Goal: Obtain resource: Download file/media

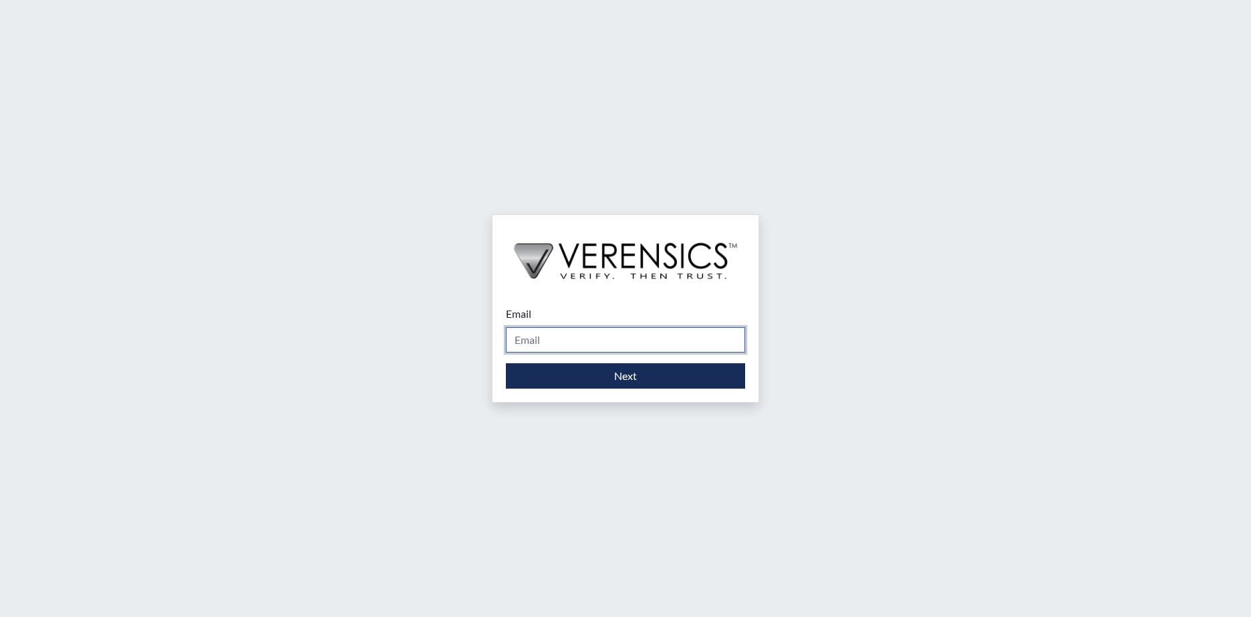
click at [612, 339] on input "Email" at bounding box center [625, 339] width 239 height 25
type input "[PERSON_NAME][EMAIL_ADDRESS][PERSON_NAME][DOMAIN_NAME]"
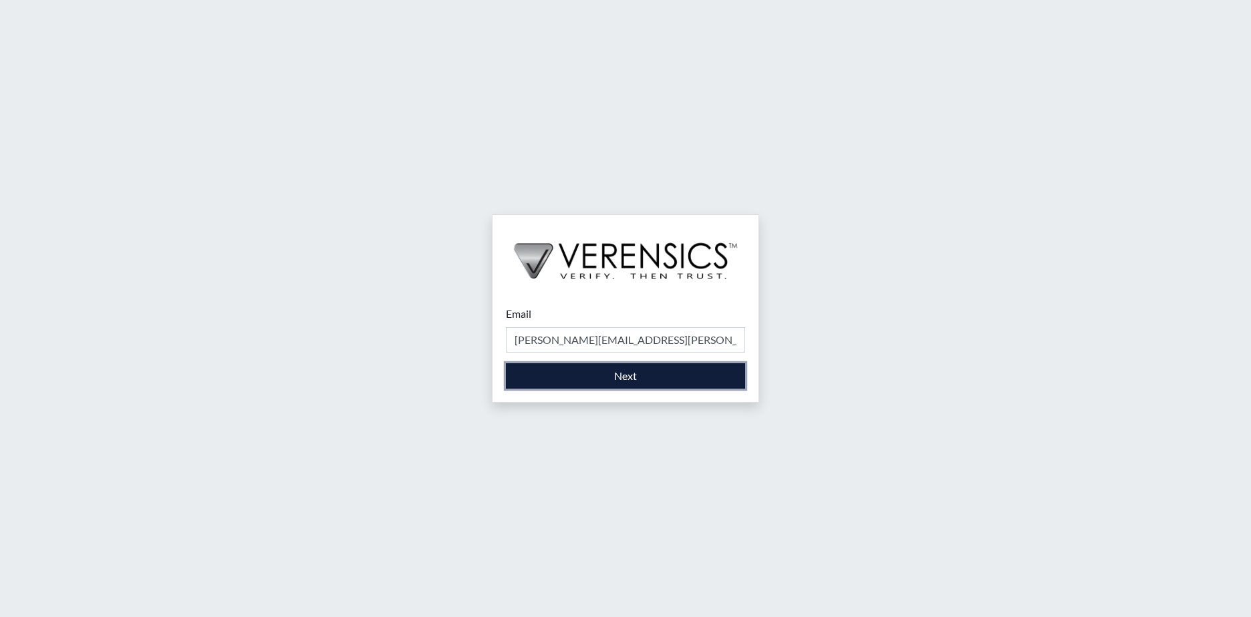
click at [582, 368] on button "Next" at bounding box center [625, 375] width 239 height 25
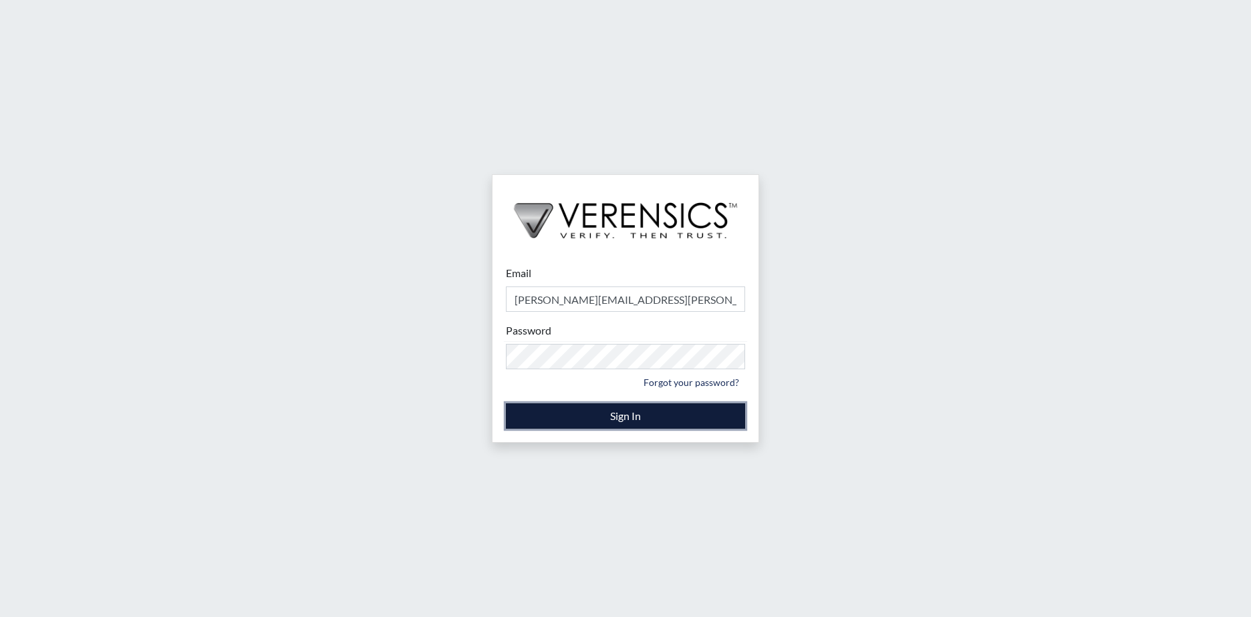
click at [550, 412] on button "Sign In" at bounding box center [625, 416] width 239 height 25
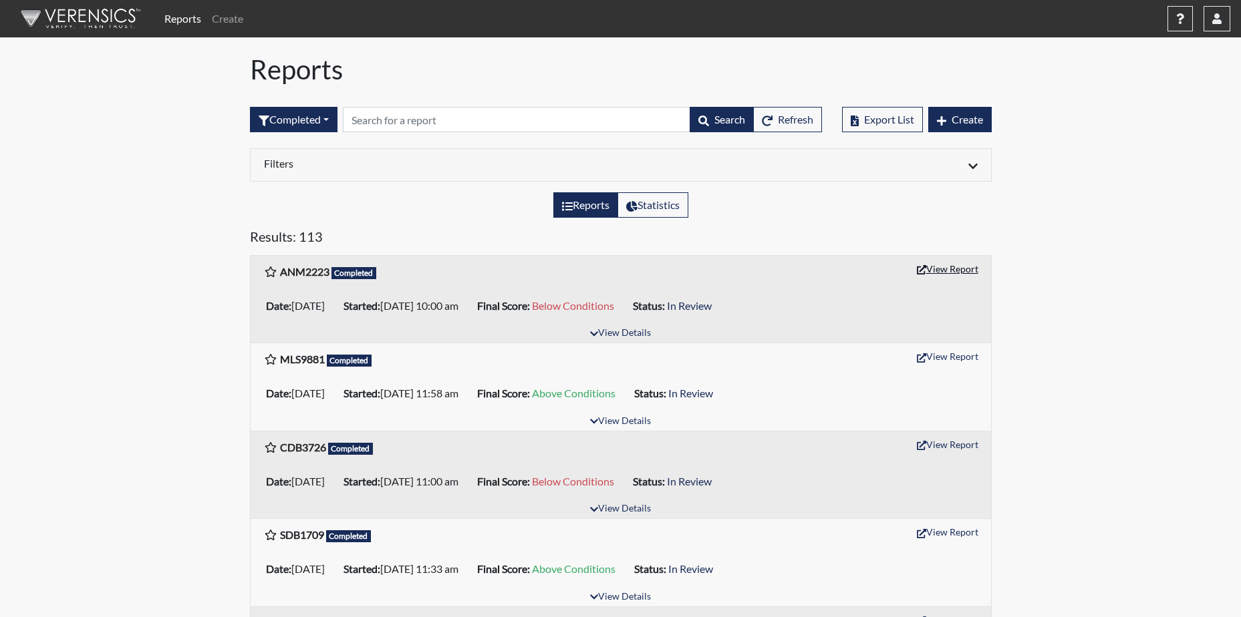
click at [950, 270] on button "View Report" at bounding box center [948, 269] width 74 height 21
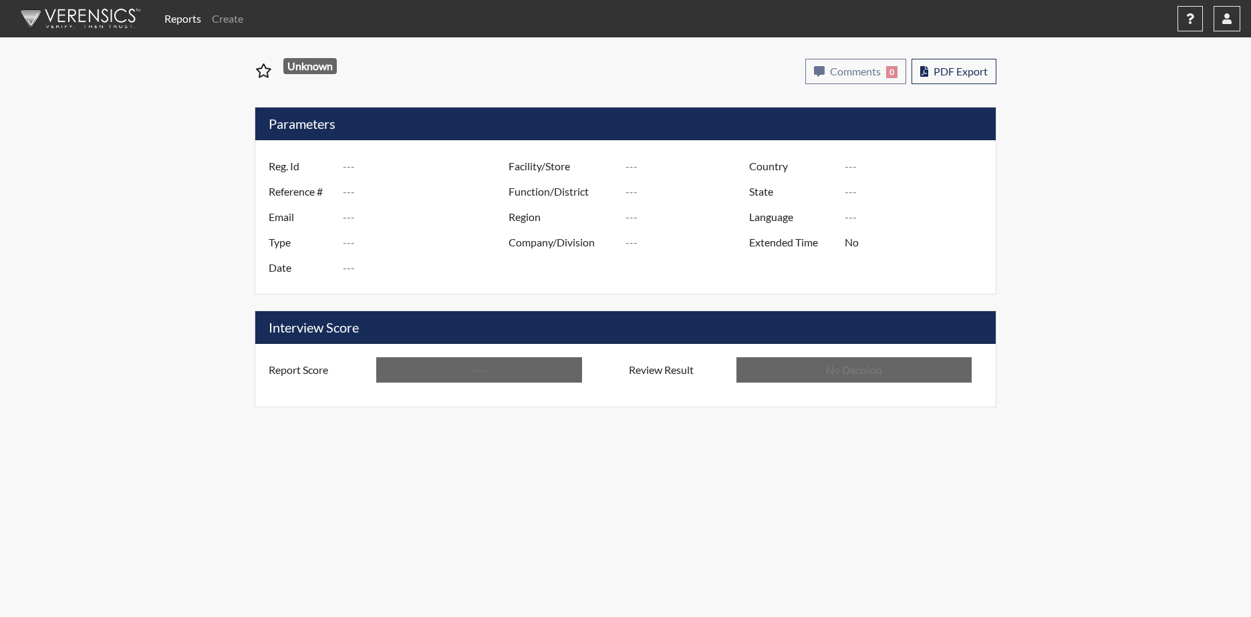
type input "ANM2223"
type input "51071"
type input "---"
type input "Corrections Pre-Employment"
type input "[DATE]"
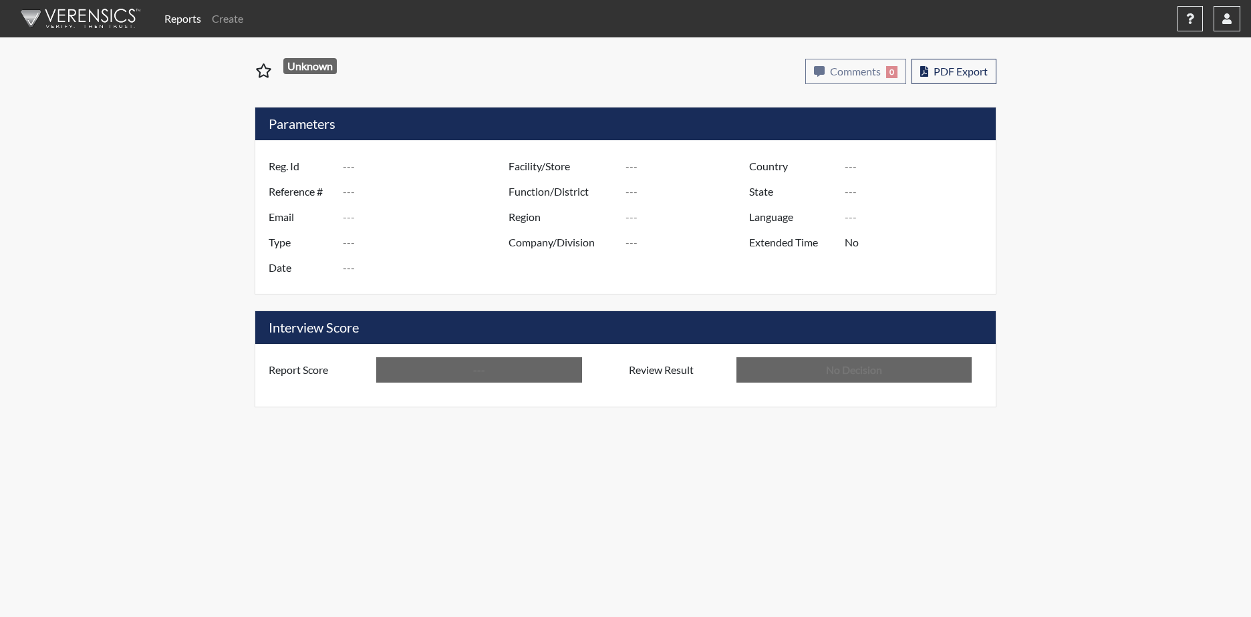
type input "[PERSON_NAME]"
type input "[GEOGRAPHIC_DATA]"
type input "[US_STATE]"
type input "English"
type input "Below Conditions"
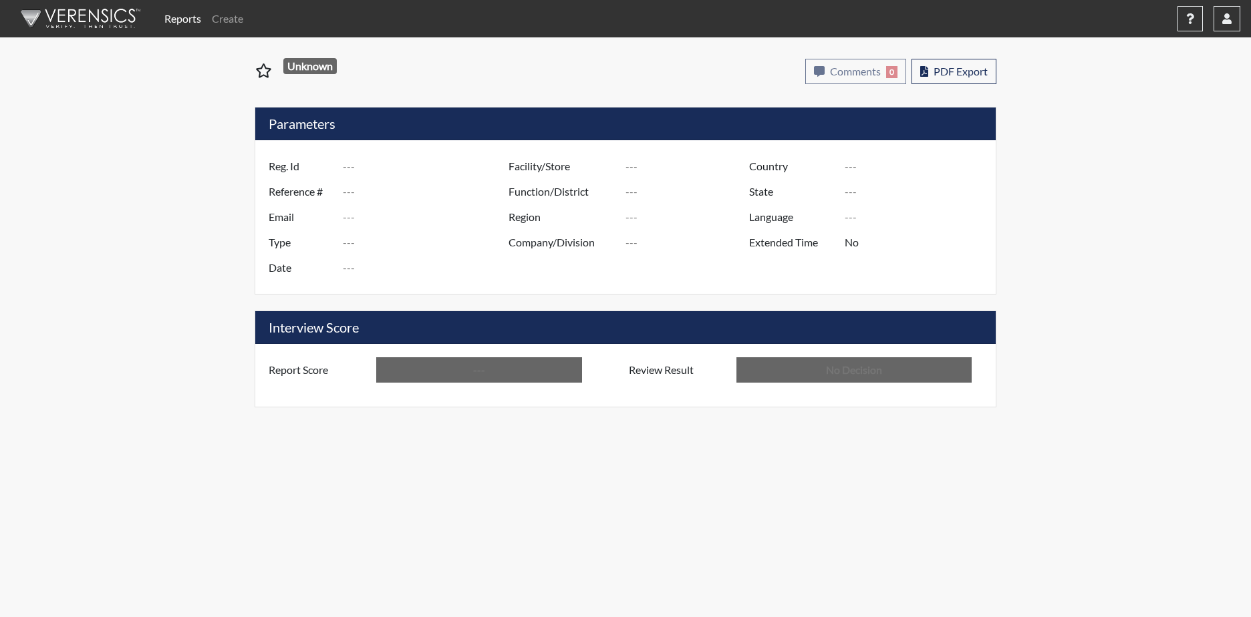
type input "In Review"
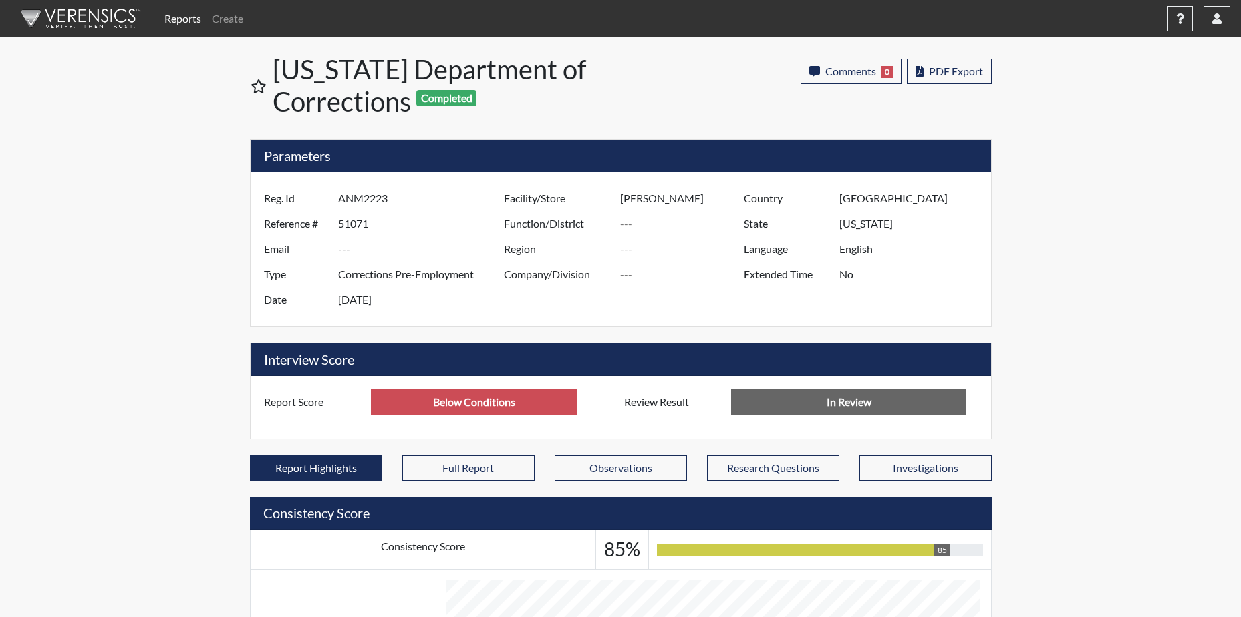
scroll to position [222, 555]
click at [935, 67] on span "PDF Export" at bounding box center [956, 71] width 54 height 13
